Goal: Find specific page/section: Find specific page/section

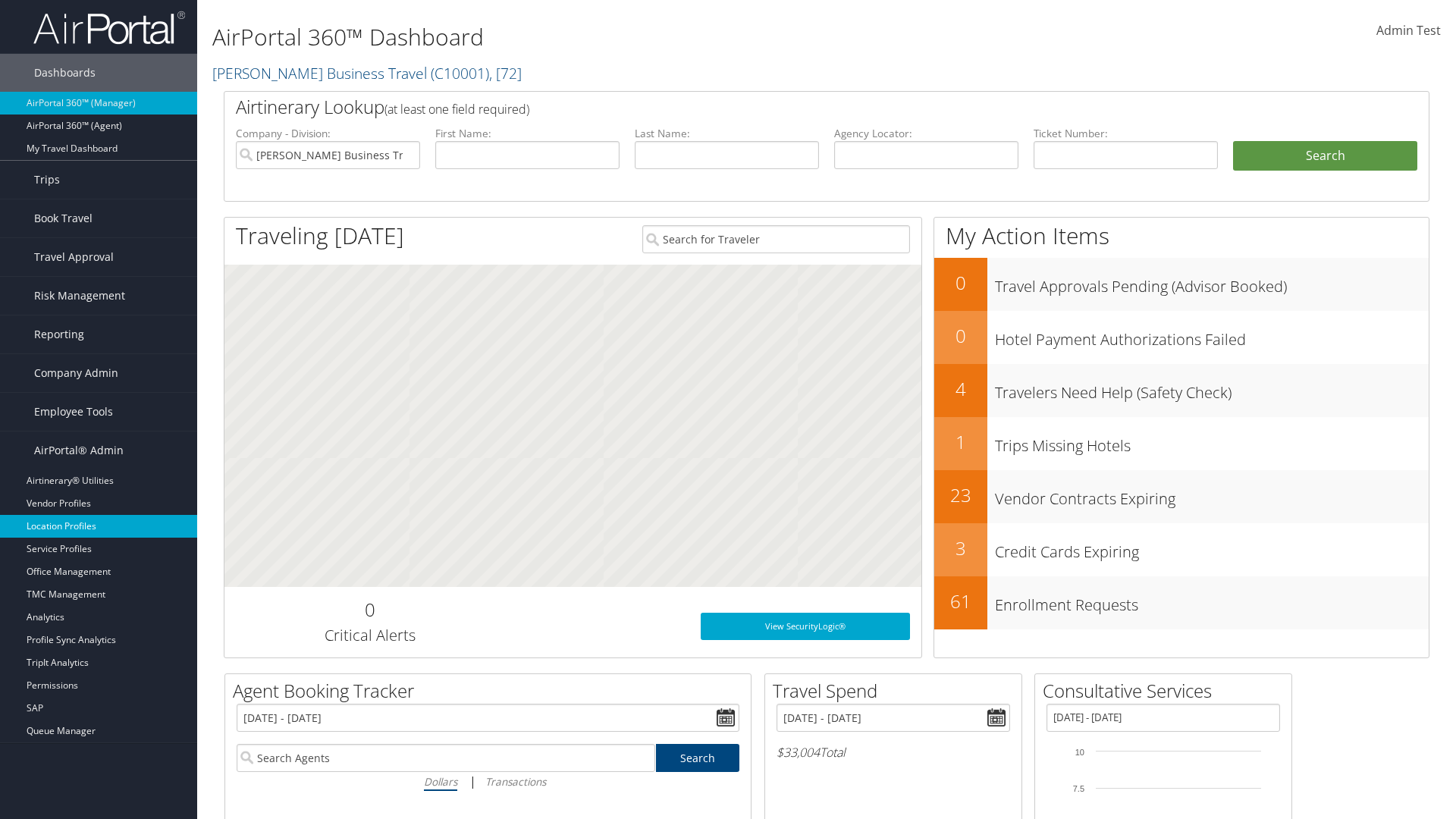
click at [99, 527] on link "Location Profiles" at bounding box center [98, 527] width 197 height 23
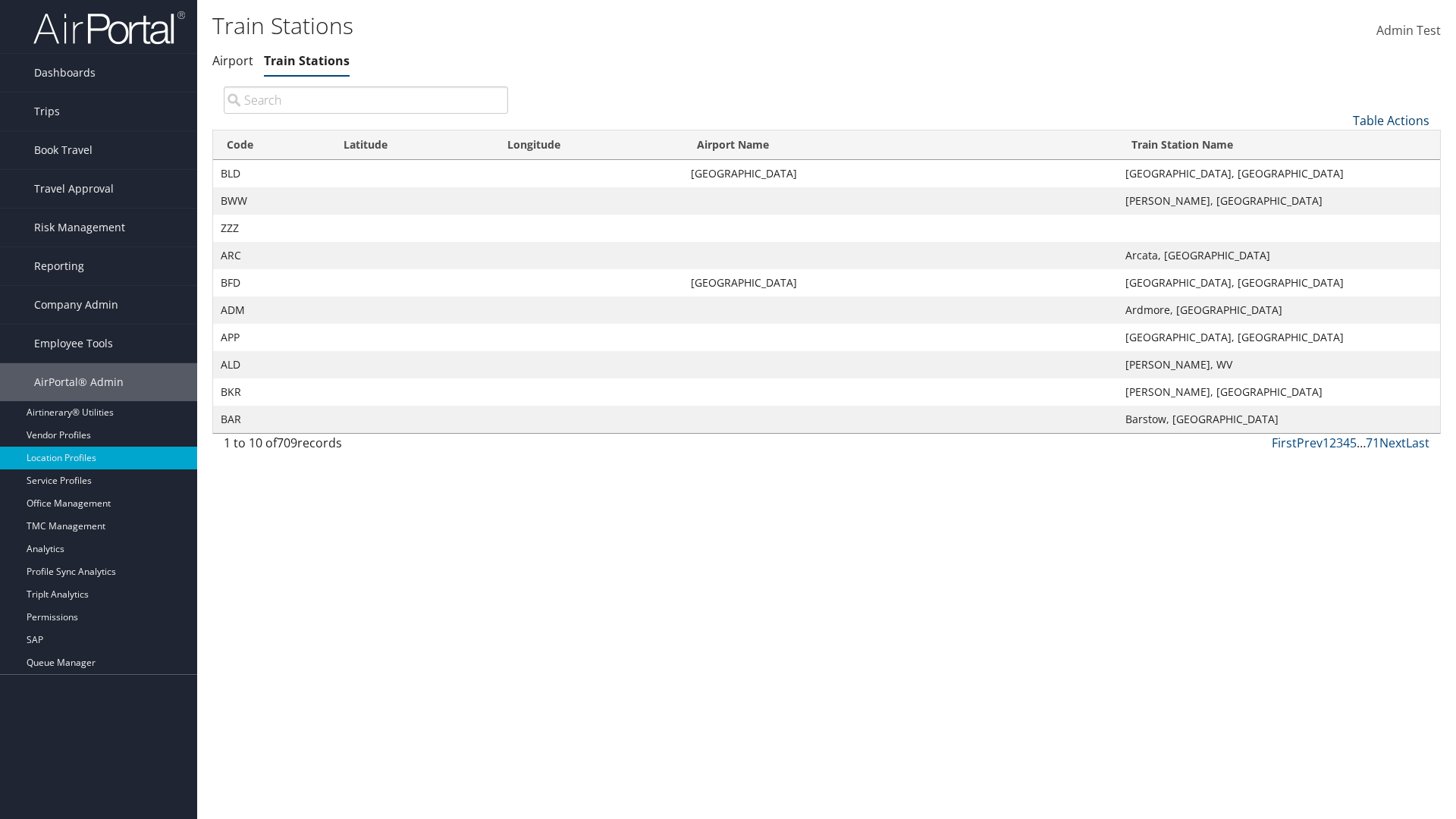
click at [1391, 120] on link "Table Actions" at bounding box center [1391, 121] width 76 height 17
click at [1340, 221] on link "Page Length" at bounding box center [1341, 221] width 200 height 25
click at [1340, 171] on link "25" at bounding box center [1341, 171] width 200 height 25
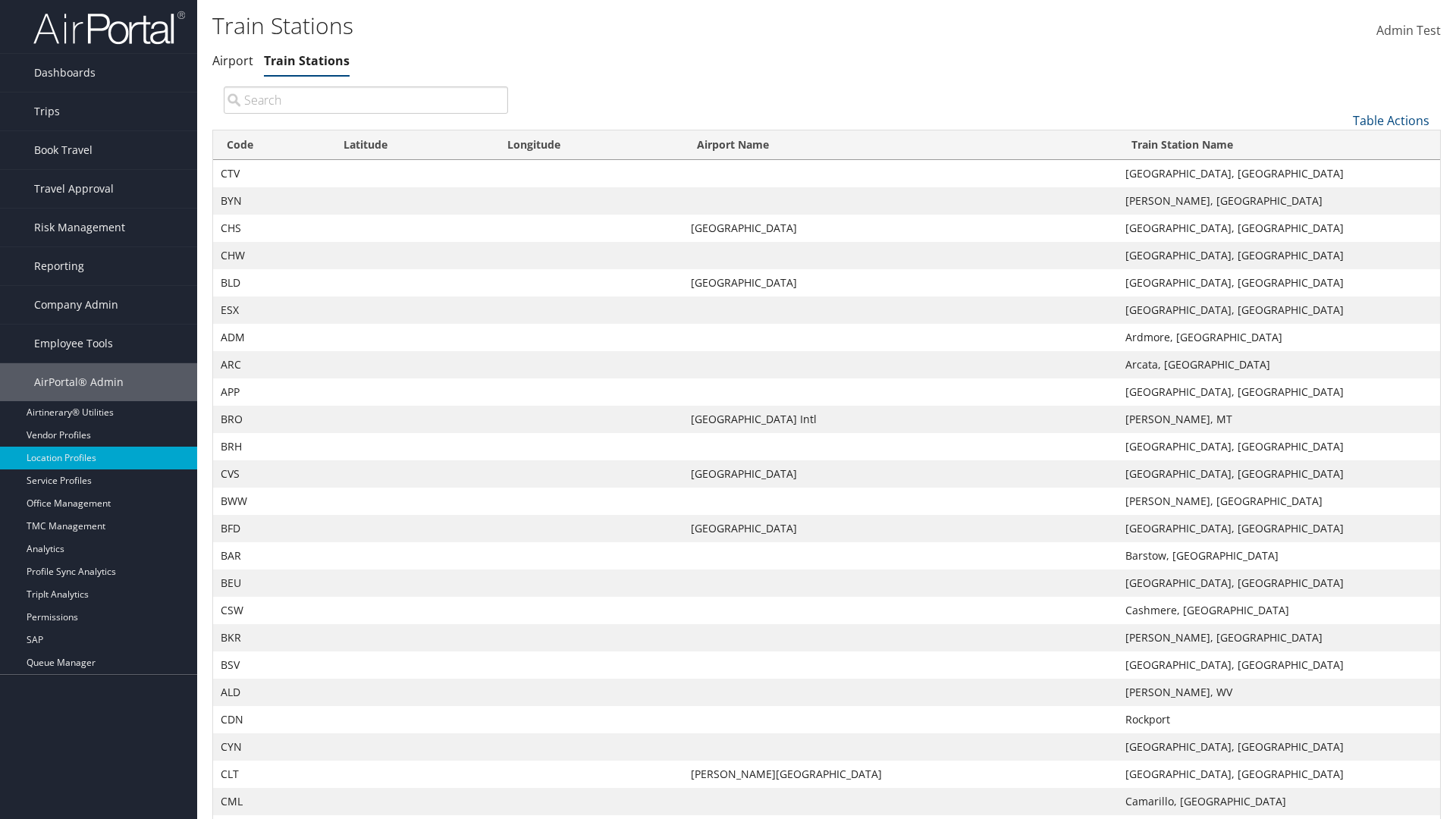
scroll to position [50, 0]
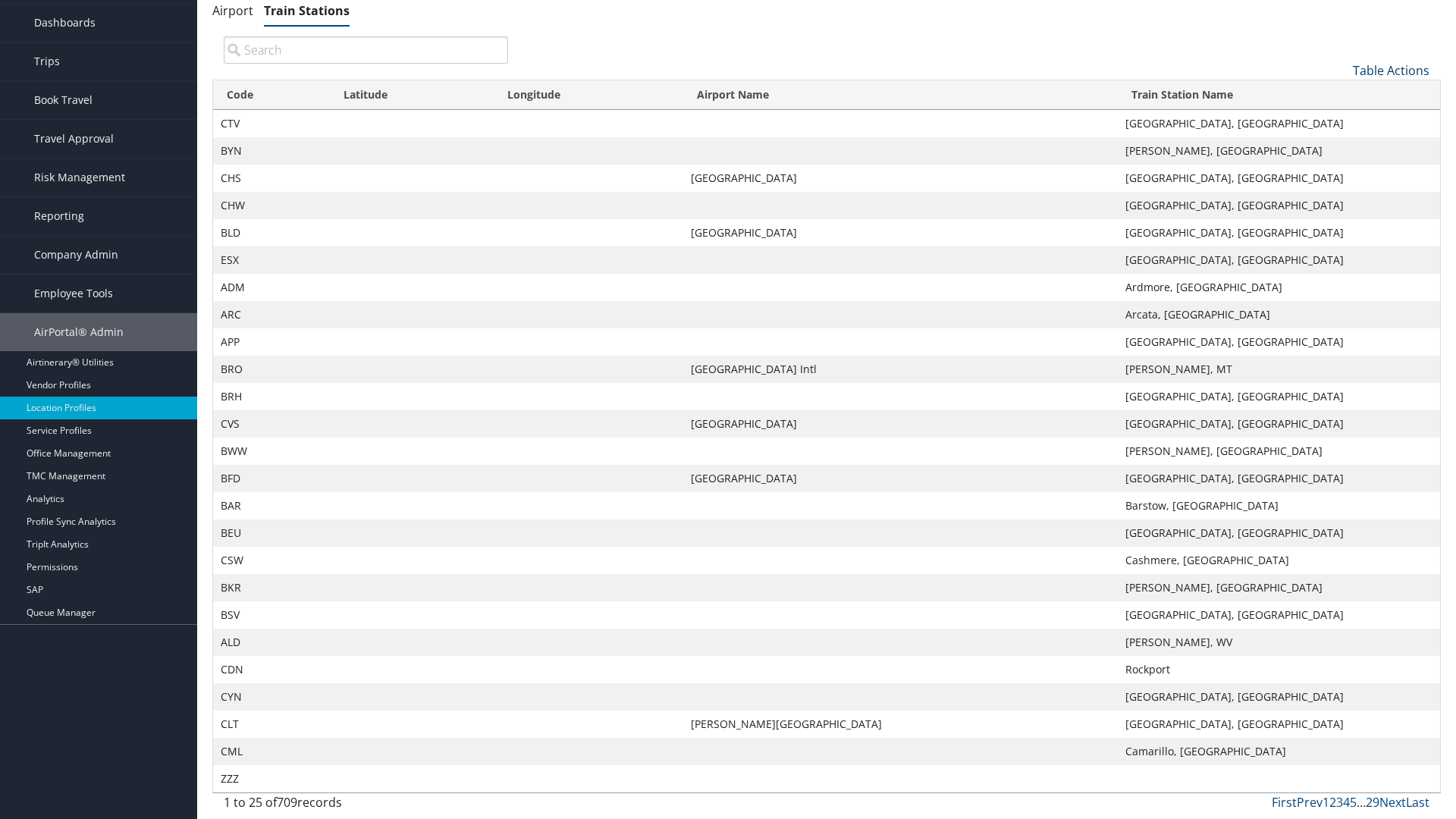
click at [1391, 70] on link "Table Actions" at bounding box center [1391, 71] width 76 height 17
click at [1340, 146] on link "50" at bounding box center [1341, 146] width 200 height 25
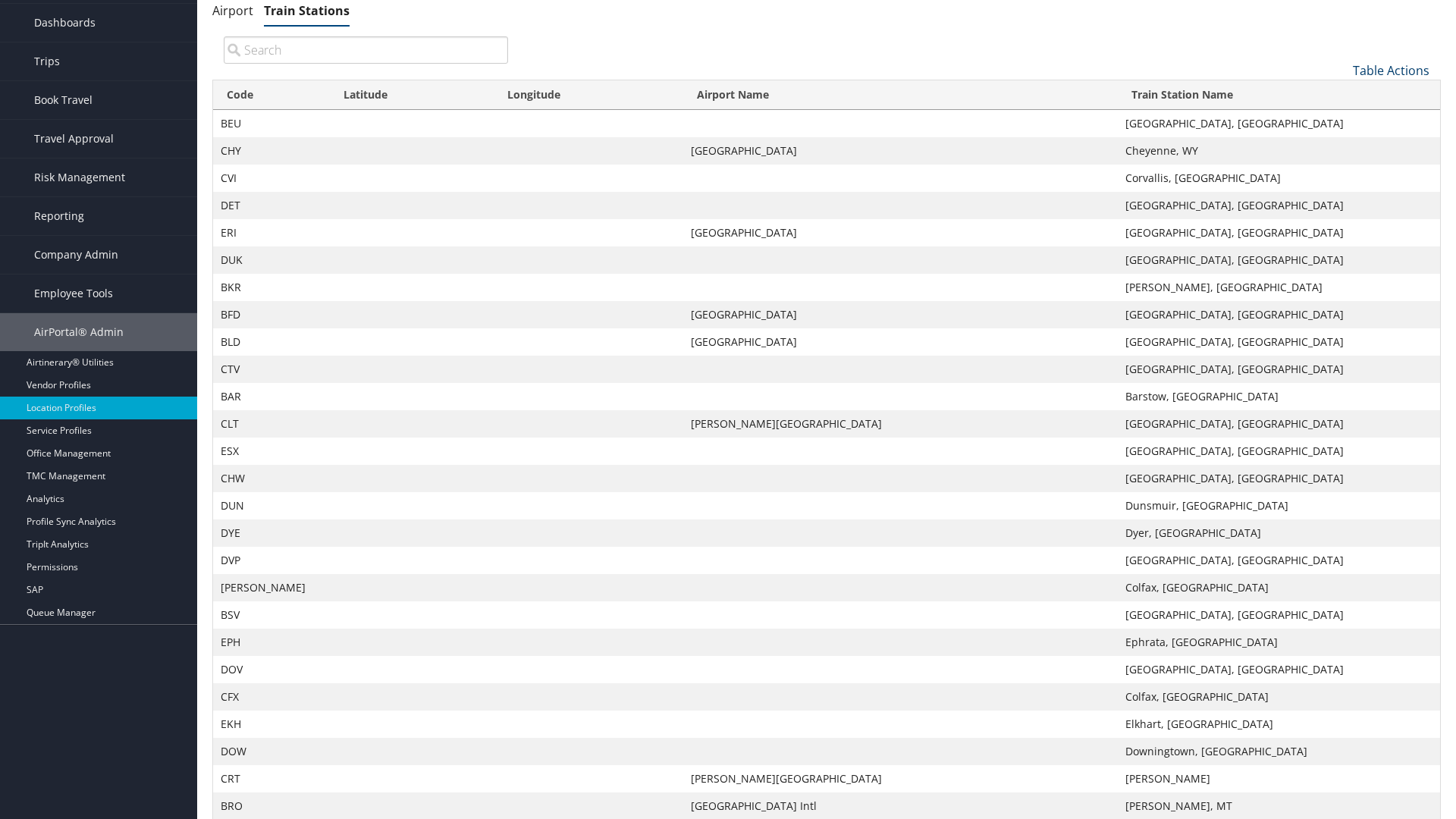
click at [1391, 70] on link "Table Actions" at bounding box center [1391, 71] width 76 height 17
click at [1340, 172] on link "100" at bounding box center [1341, 172] width 200 height 25
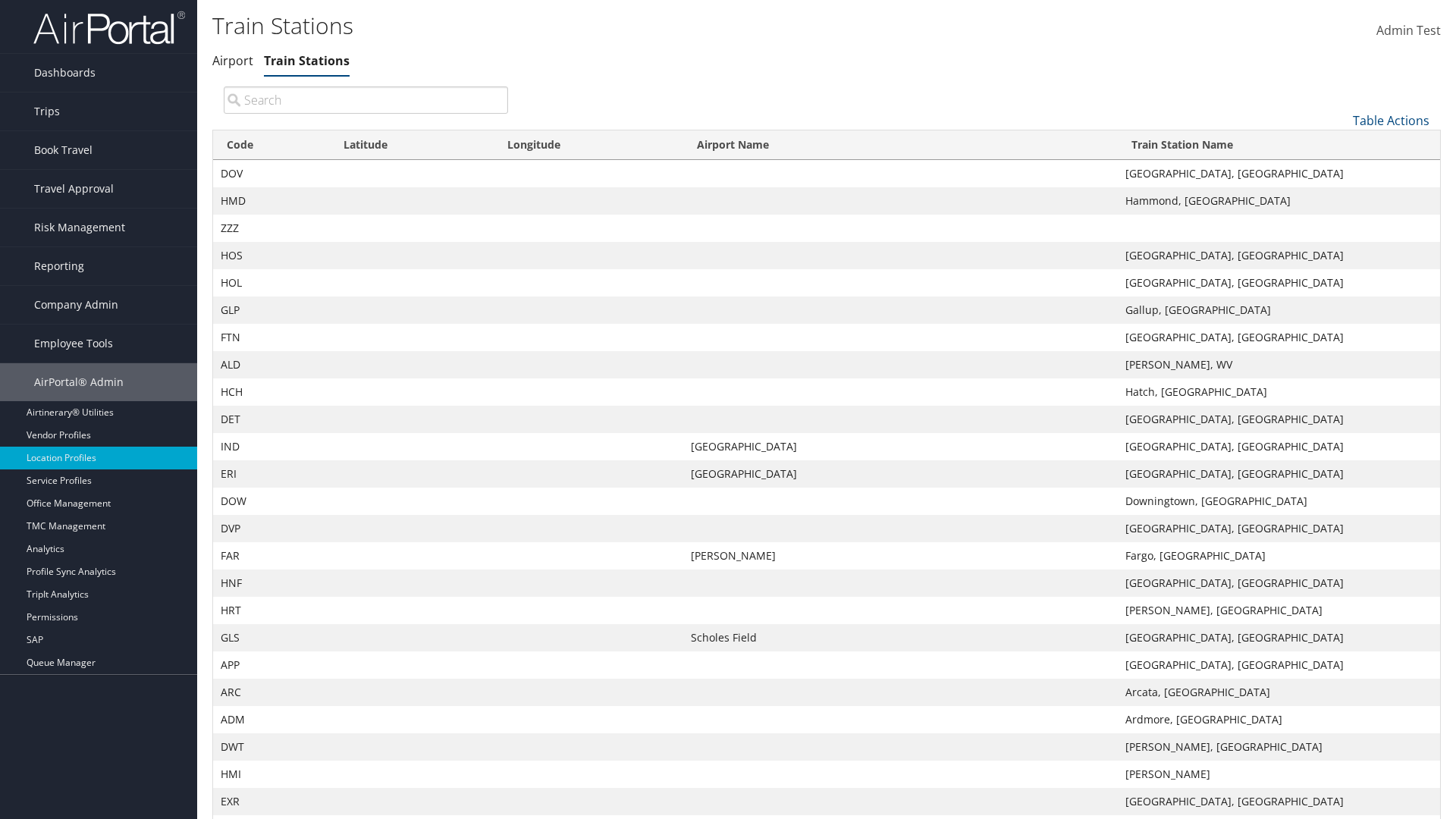
scroll to position [130, 0]
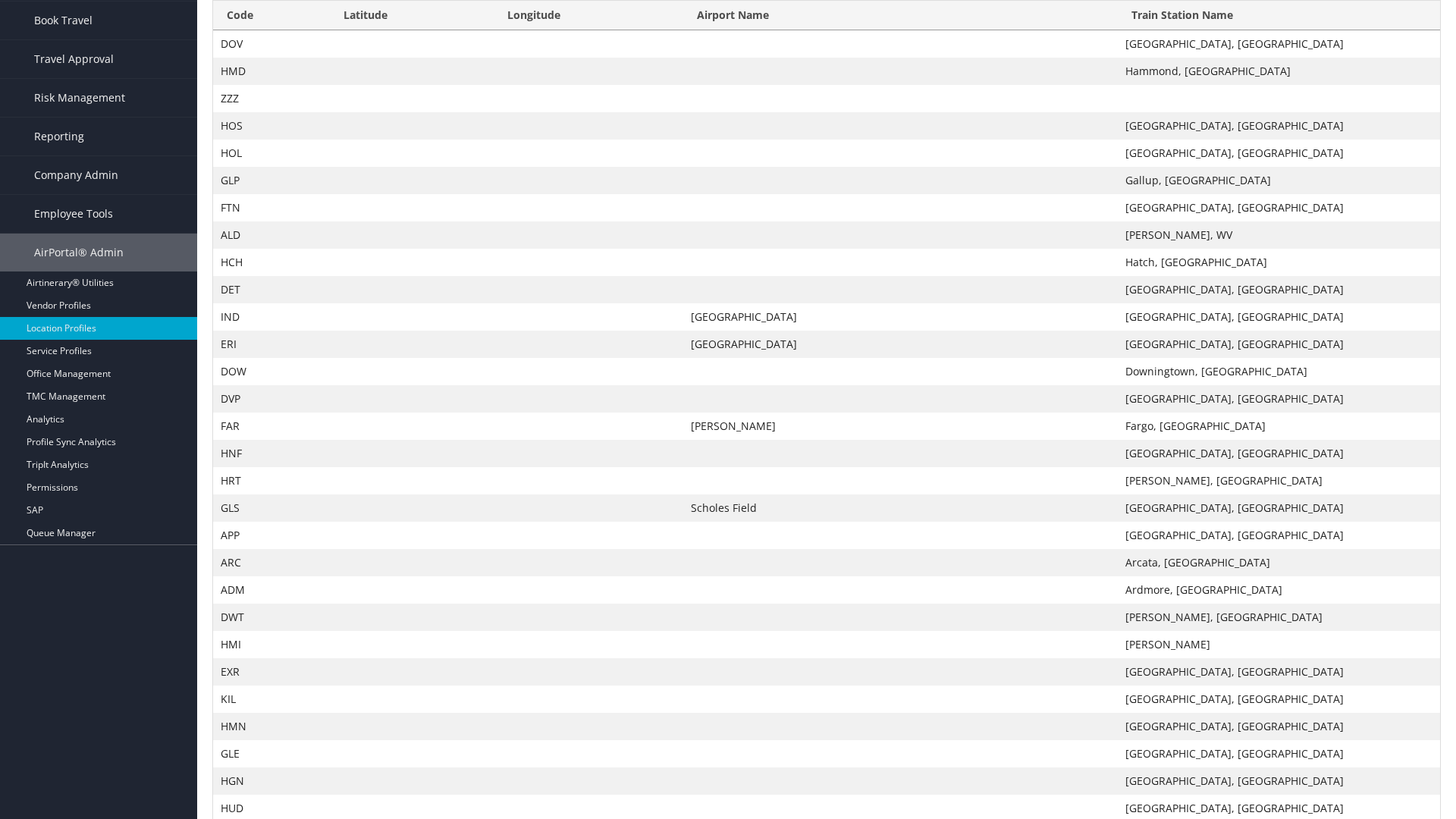
click at [270, 15] on th "Code" at bounding box center [271, 15] width 117 height 29
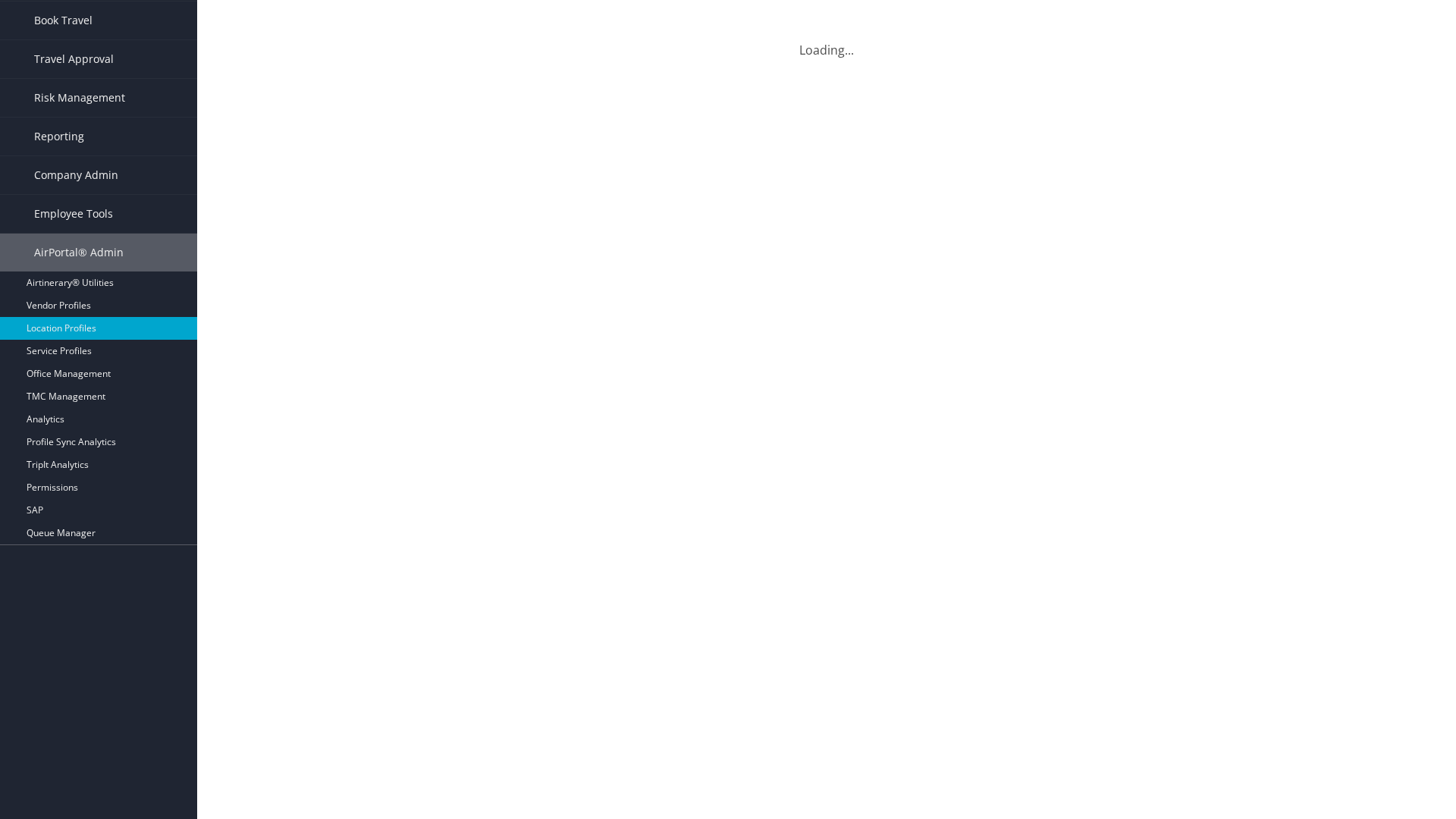
scroll to position [0, 0]
